Goal: Find contact information: Find contact information

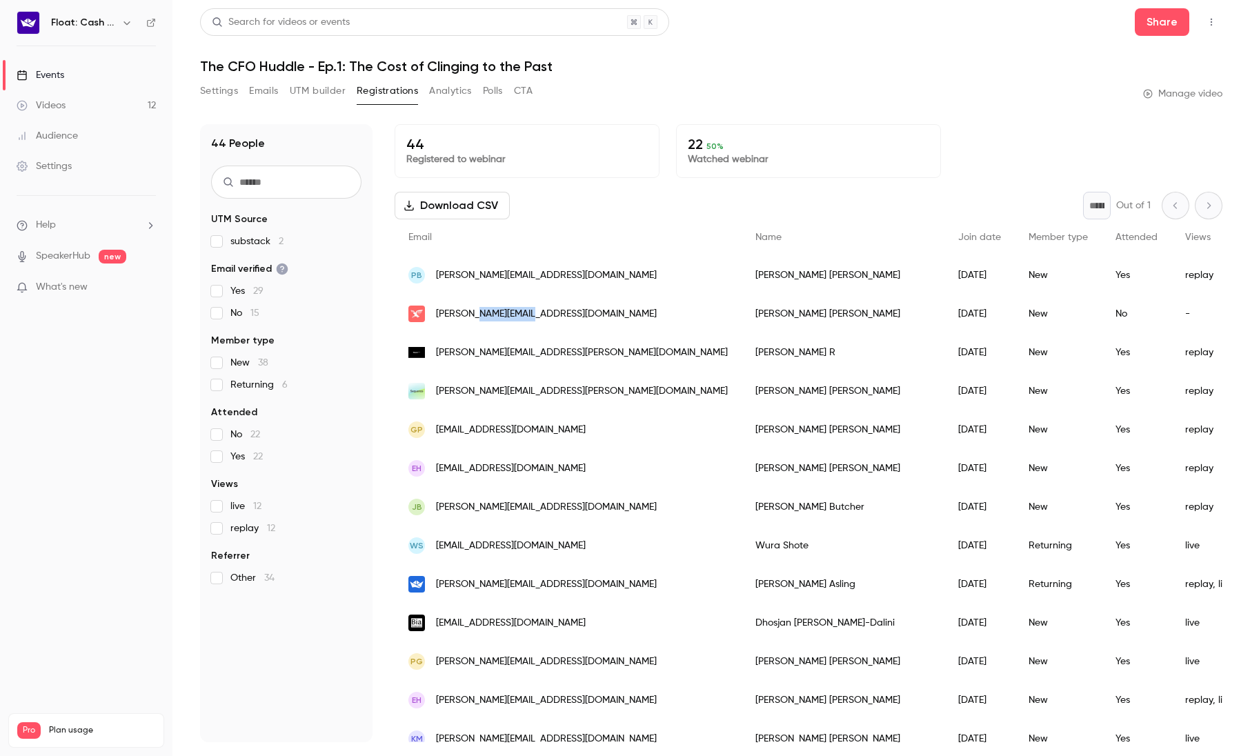
drag, startPoint x: 529, startPoint y: 314, endPoint x: 477, endPoint y: 321, distance: 52.2
click at [477, 321] on div "[PERSON_NAME][EMAIL_ADDRESS][DOMAIN_NAME]" at bounding box center [567, 313] width 347 height 39
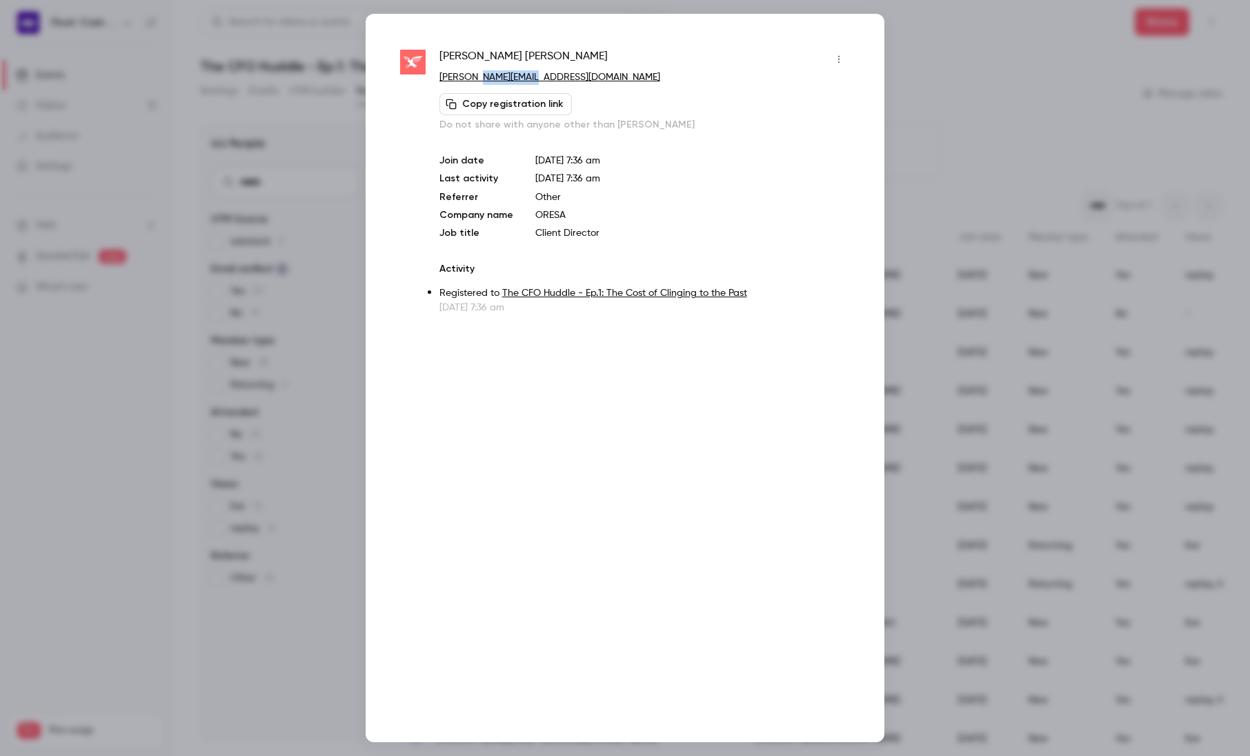
drag, startPoint x: 532, startPoint y: 81, endPoint x: 479, endPoint y: 81, distance: 53.8
click at [479, 81] on p "[PERSON_NAME][EMAIL_ADDRESS][DOMAIN_NAME]" at bounding box center [644, 77] width 410 height 14
copy link "[DOMAIN_NAME]"
click at [296, 251] on div at bounding box center [625, 378] width 1250 height 756
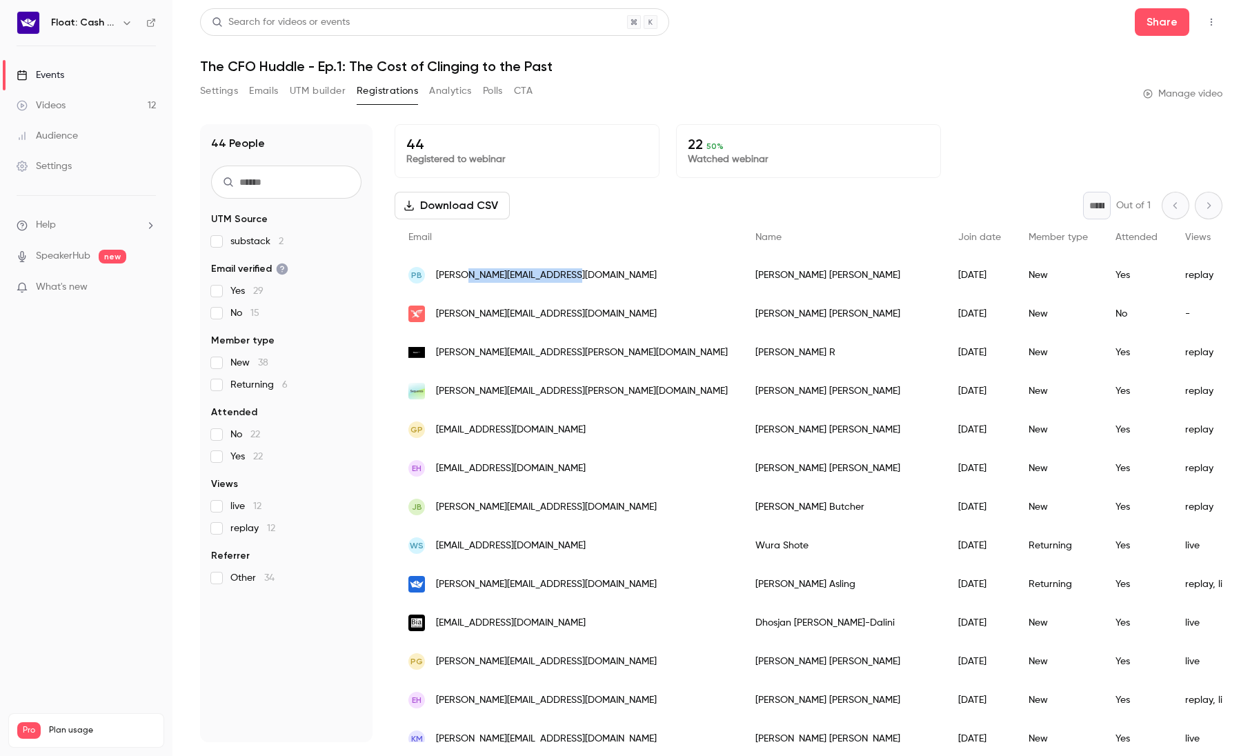
drag, startPoint x: 588, startPoint y: 274, endPoint x: 468, endPoint y: 285, distance: 119.8
click at [468, 285] on div "PB [PERSON_NAME][EMAIL_ADDRESS][DOMAIN_NAME]" at bounding box center [567, 275] width 347 height 39
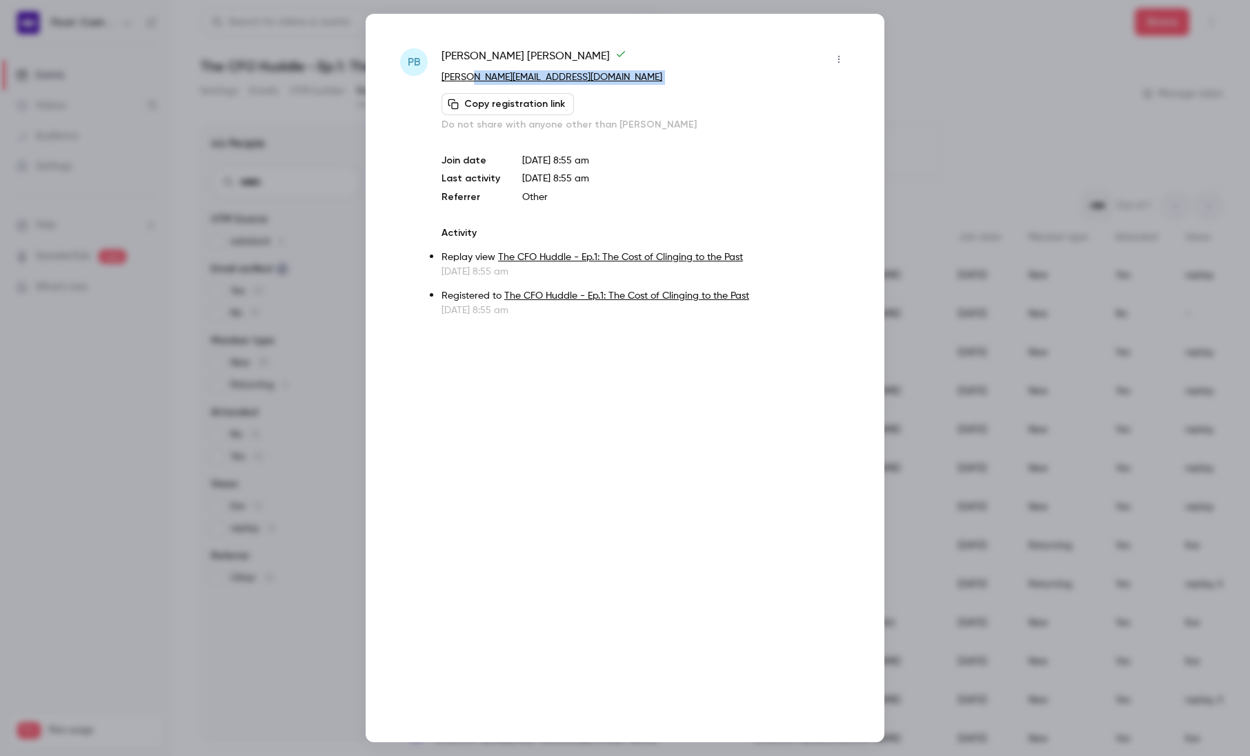
drag, startPoint x: 579, startPoint y: 85, endPoint x: 470, endPoint y: 83, distance: 109.0
click at [470, 83] on div "[PERSON_NAME] [PERSON_NAME][EMAIL_ADDRESS][DOMAIN_NAME] Copy registration link …" at bounding box center [645, 89] width 408 height 83
copy div "[DOMAIN_NAME] Copy registration link"
